Goal: Task Accomplishment & Management: Manage account settings

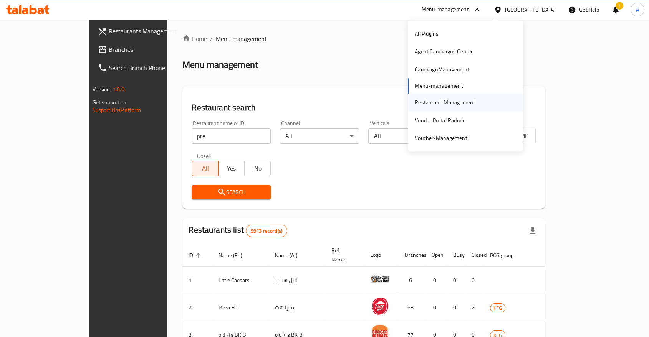
click at [427, 99] on div "Restaurant-Management" at bounding box center [445, 103] width 60 height 8
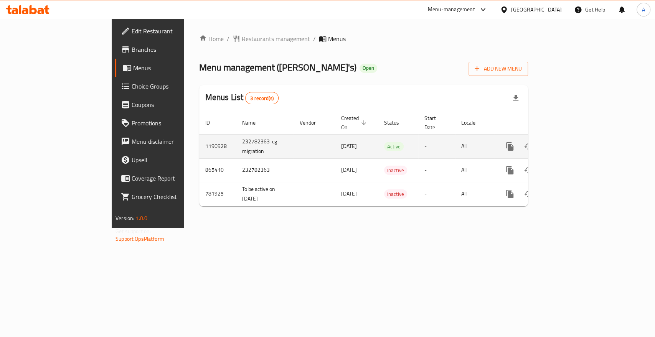
click at [570, 142] on icon "enhanced table" at bounding box center [565, 146] width 9 height 9
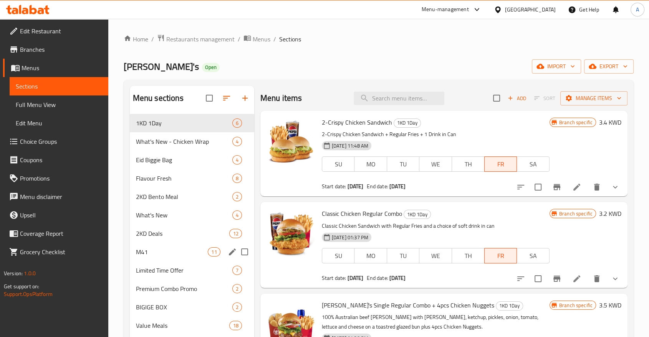
click at [144, 243] on div "M41 11" at bounding box center [192, 252] width 124 height 18
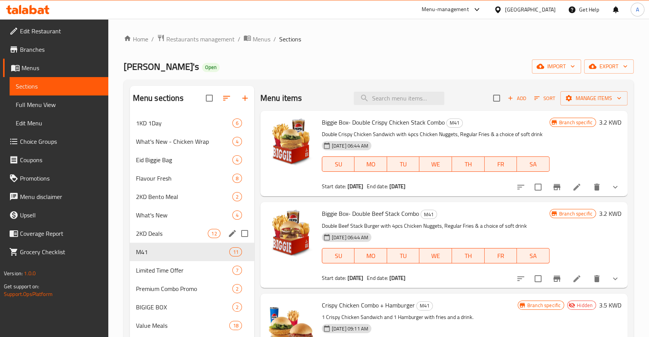
click at [160, 229] on span "2KD Deals" at bounding box center [172, 233] width 72 height 9
